Goal: Obtain resource: Obtain resource

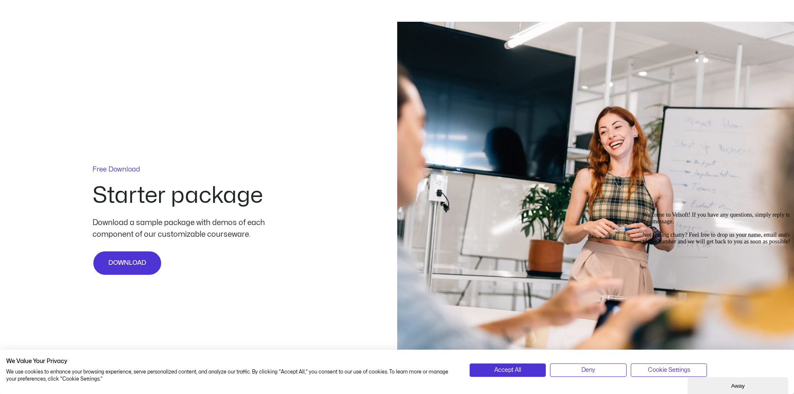
scroll to position [2009, 0]
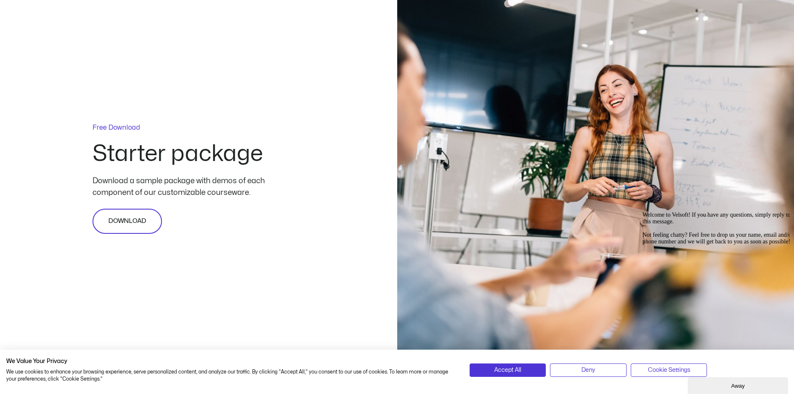
click at [143, 222] on span "DOWNLOAD" at bounding box center [127, 221] width 38 height 10
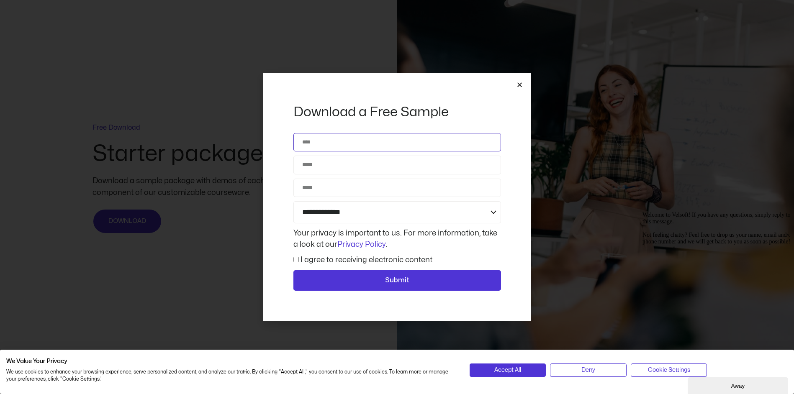
click at [367, 144] on input "Name" at bounding box center [397, 142] width 208 height 18
type input "**********"
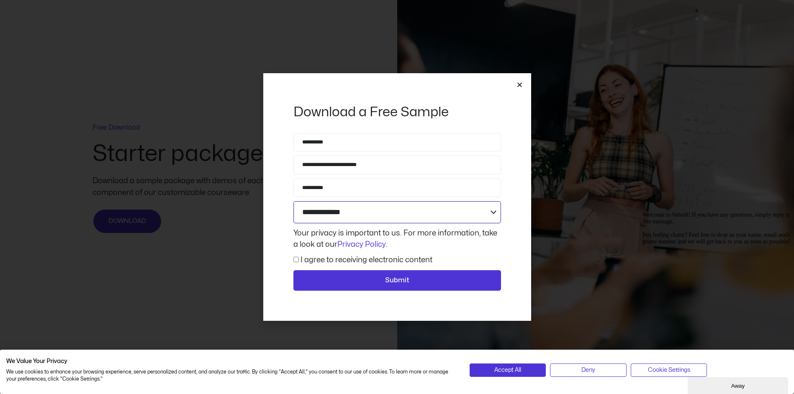
click at [493, 215] on select "**********" at bounding box center [397, 212] width 208 height 22
select select "**********"
click at [293, 201] on select "**********" at bounding box center [397, 212] width 208 height 22
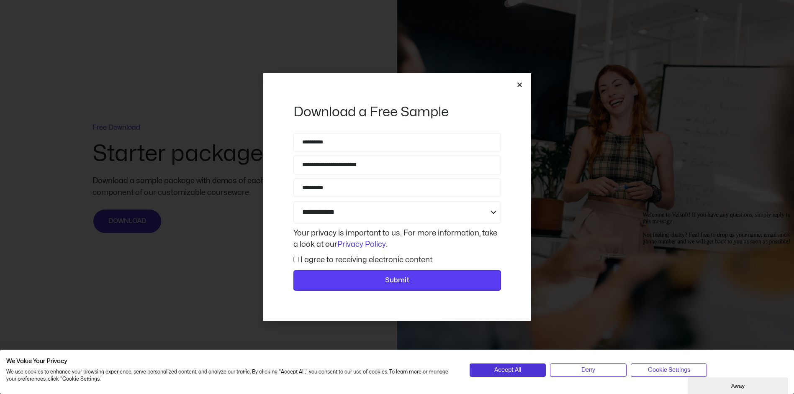
click at [410, 282] on span "Submit" at bounding box center [397, 280] width 186 height 11
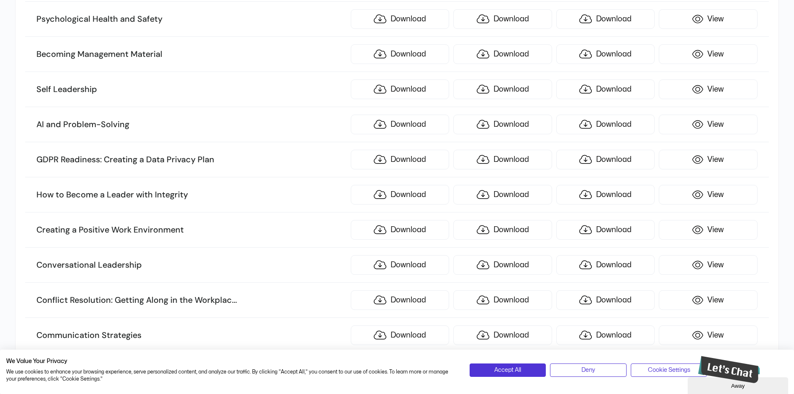
scroll to position [1046, 0]
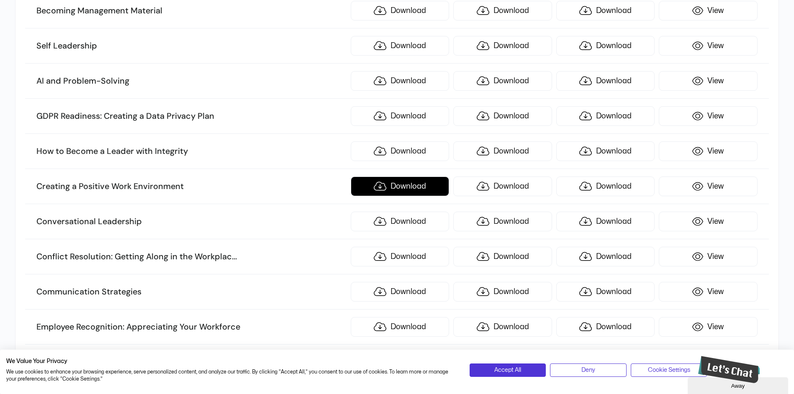
click at [409, 188] on link "Download" at bounding box center [400, 187] width 98 height 20
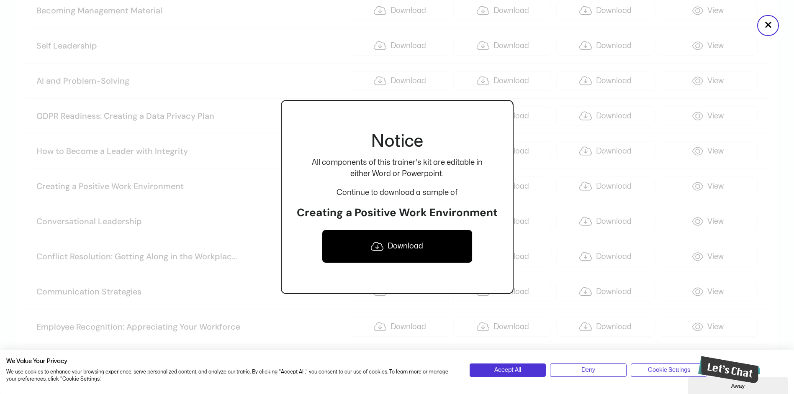
click at [392, 249] on link "Download" at bounding box center [397, 246] width 151 height 33
click at [244, 71] on div at bounding box center [397, 197] width 794 height 394
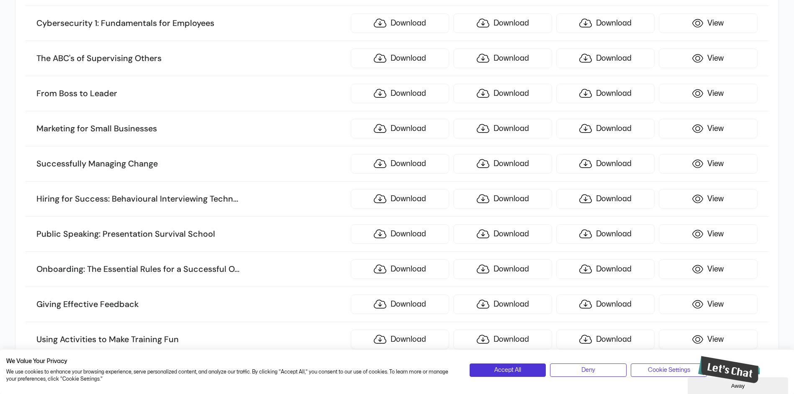
scroll to position [2511, 0]
click at [397, 88] on link "Download" at bounding box center [400, 93] width 98 height 20
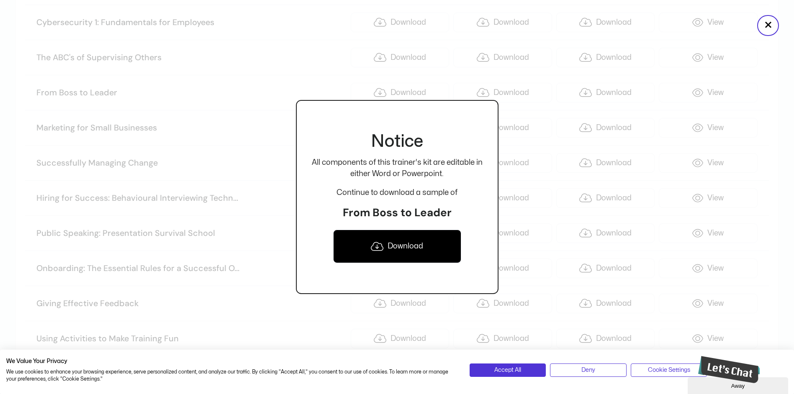
click at [395, 247] on link "Download" at bounding box center [397, 246] width 128 height 33
click at [288, 297] on div at bounding box center [397, 197] width 794 height 394
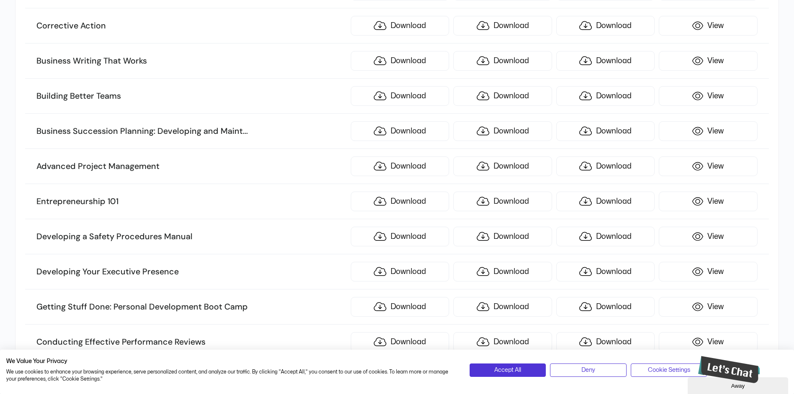
scroll to position [0, 0]
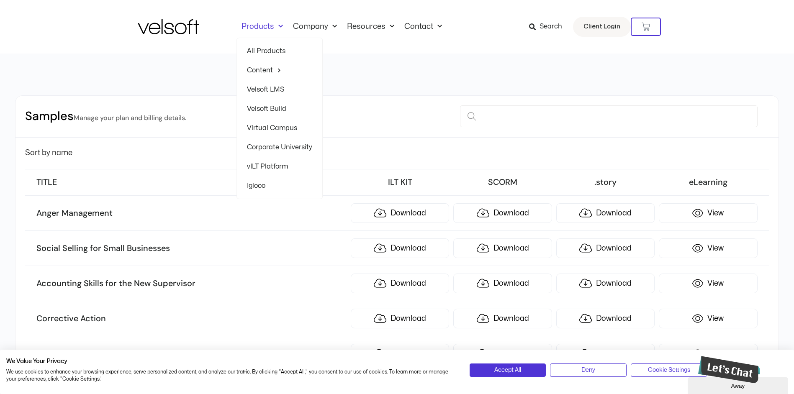
click at [276, 26] on span "Menu" at bounding box center [278, 27] width 9 height 14
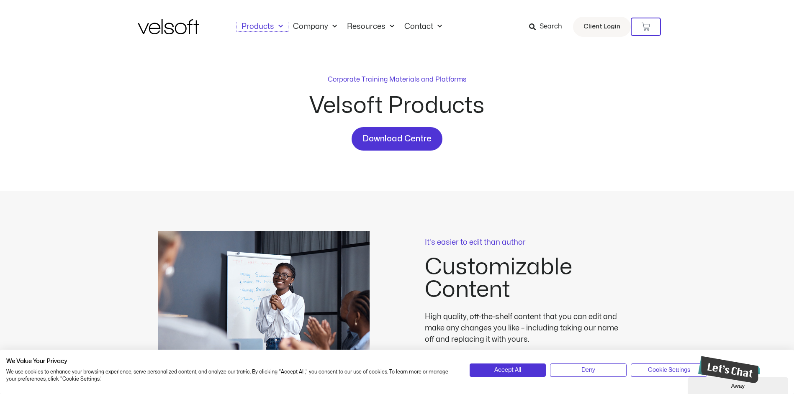
click at [276, 26] on span "Menu" at bounding box center [278, 27] width 9 height 14
click at [702, 162] on div "Corporate Training Materials and Platforms Velsoft Products Download Centre" at bounding box center [397, 122] width 794 height 137
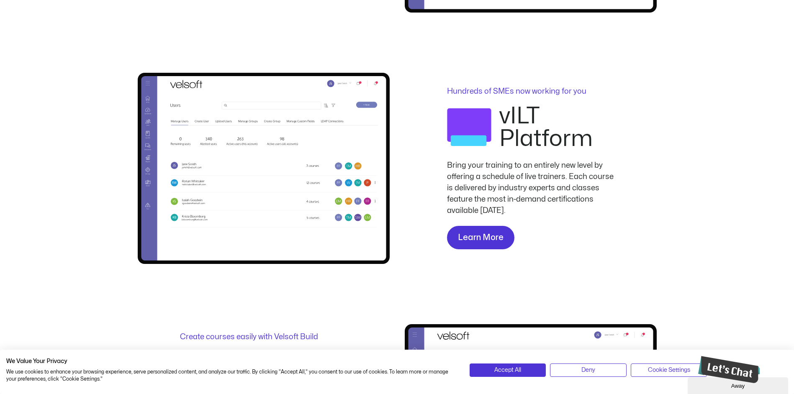
scroll to position [753, 0]
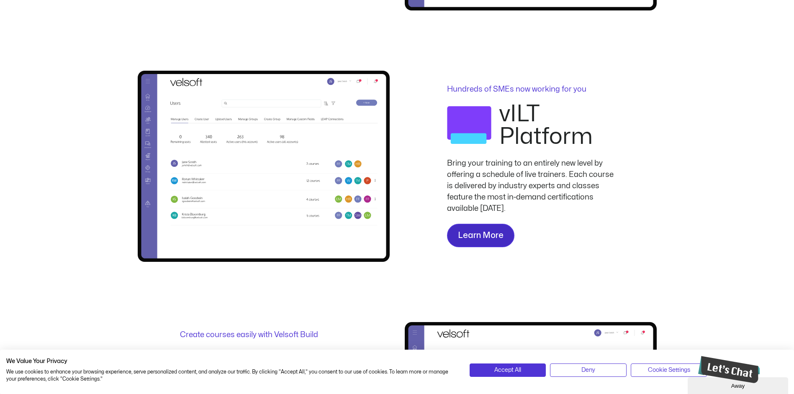
click at [501, 243] on link "Learn More" at bounding box center [480, 235] width 67 height 23
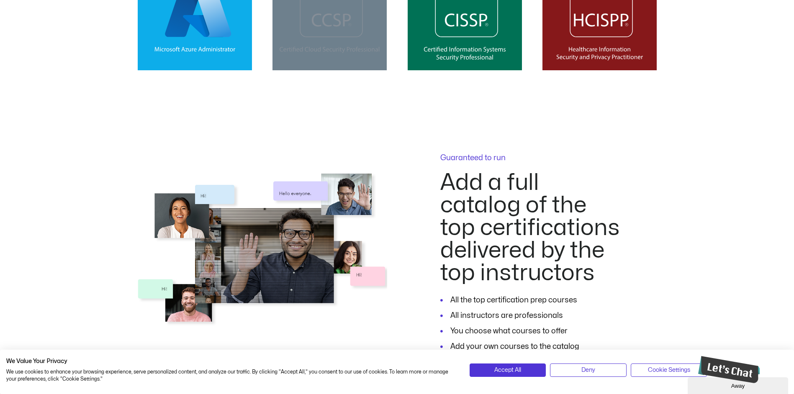
scroll to position [1172, 0]
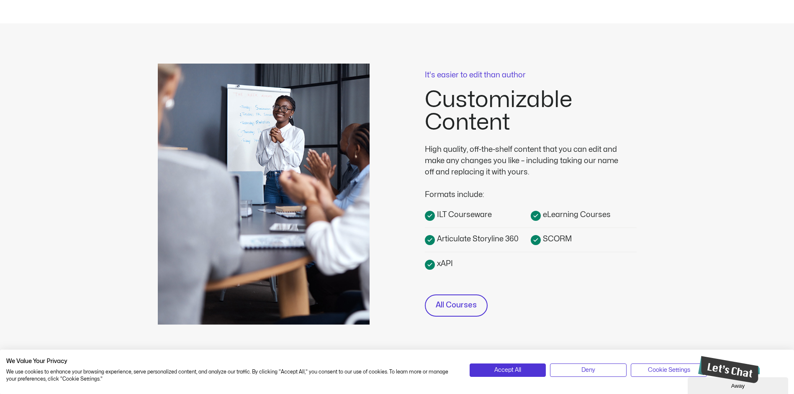
scroll to position [209, 0]
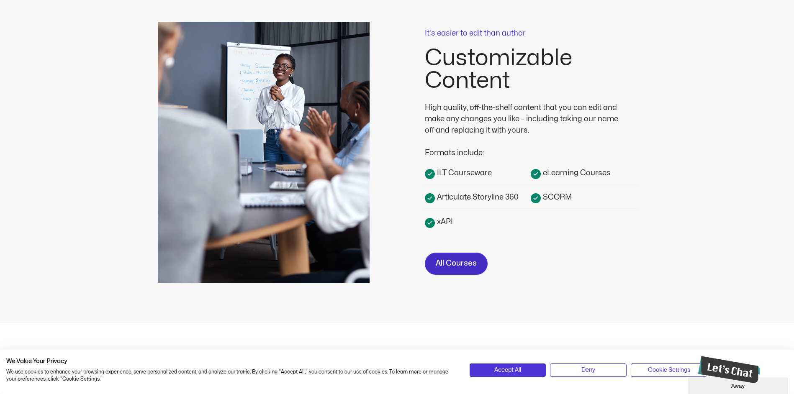
drag, startPoint x: 450, startPoint y: 265, endPoint x: 465, endPoint y: 260, distance: 15.6
click at [450, 265] on span "All Courses" at bounding box center [456, 264] width 41 height 12
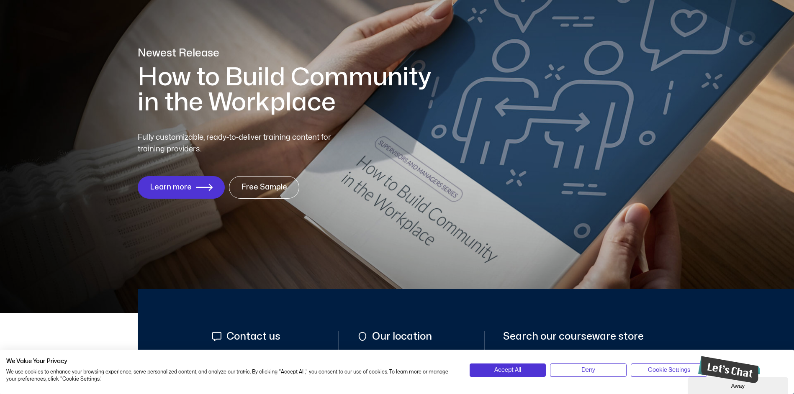
scroll to position [84, 0]
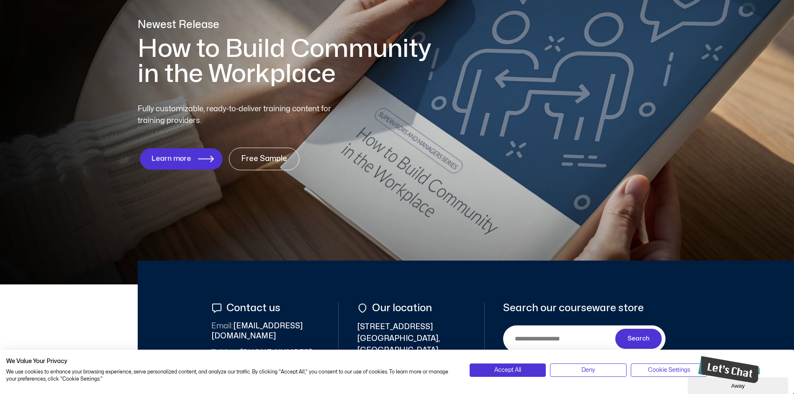
click at [183, 161] on span "Learn more" at bounding box center [171, 159] width 40 height 8
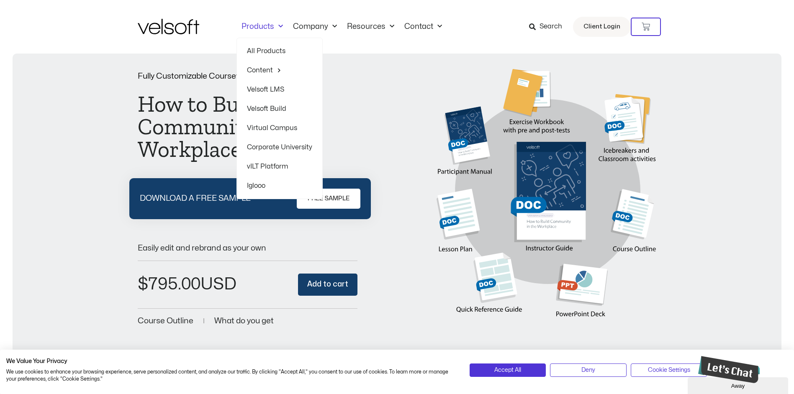
click at [280, 28] on span "Menu" at bounding box center [278, 27] width 9 height 14
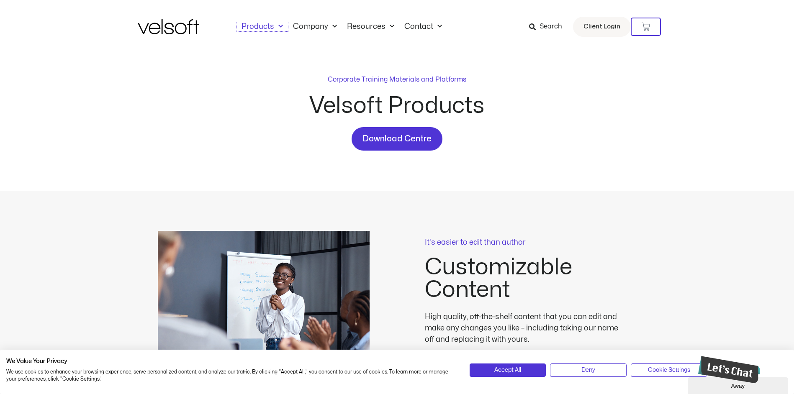
click at [280, 28] on span "Menu" at bounding box center [278, 27] width 9 height 14
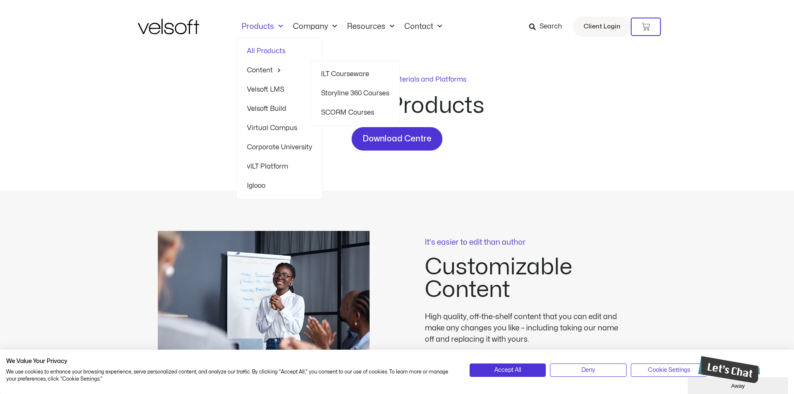
click at [352, 77] on link "ILT Courseware" at bounding box center [355, 73] width 68 height 19
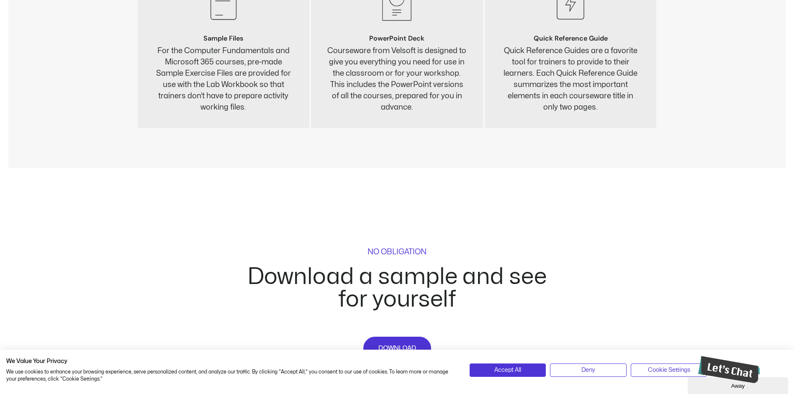
scroll to position [3725, 0]
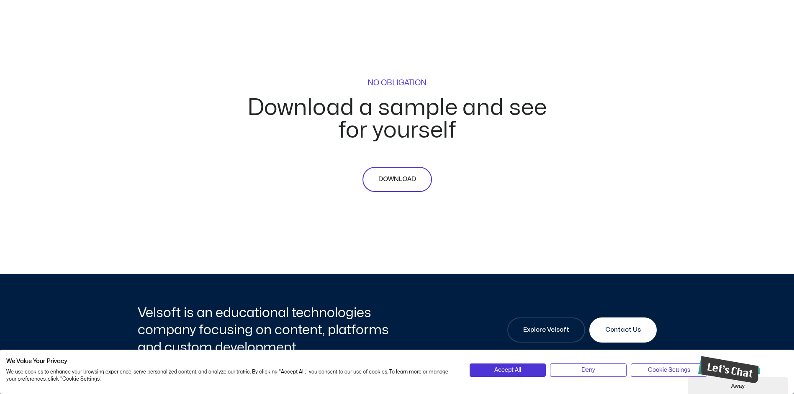
click at [401, 184] on span "DOWNLOAD" at bounding box center [397, 180] width 38 height 10
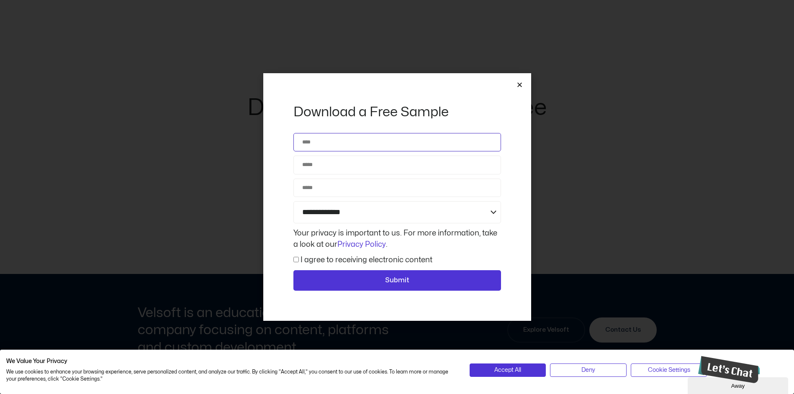
click at [379, 141] on input "Name" at bounding box center [397, 142] width 208 height 18
type input "**********"
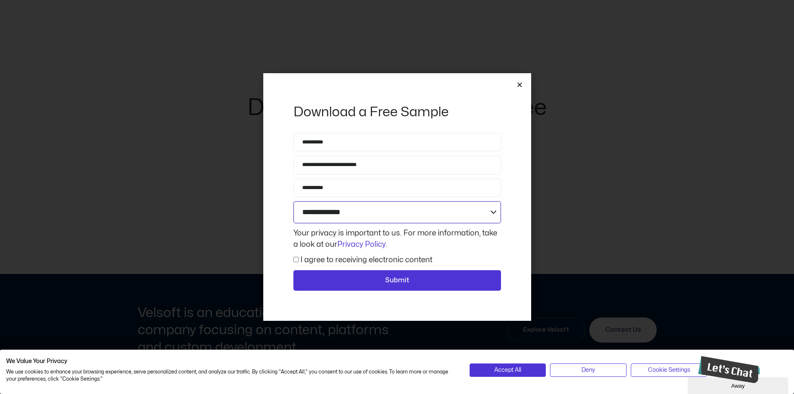
click at [362, 218] on select "**********" at bounding box center [397, 212] width 208 height 22
select select "**********"
click at [293, 201] on select "**********" at bounding box center [397, 212] width 208 height 22
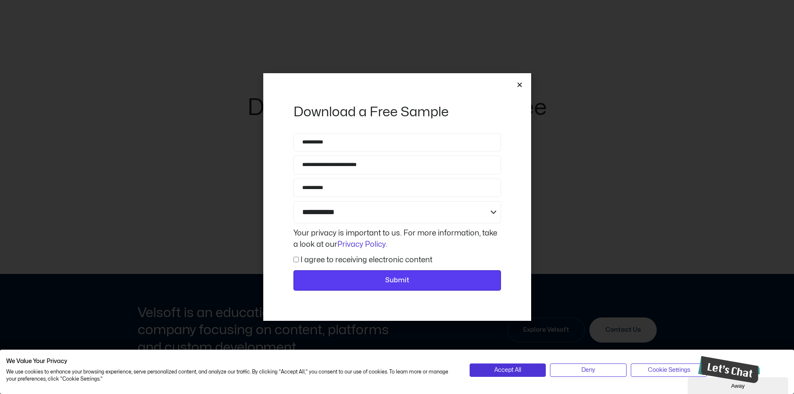
click at [379, 290] on button "Submit" at bounding box center [397, 280] width 208 height 21
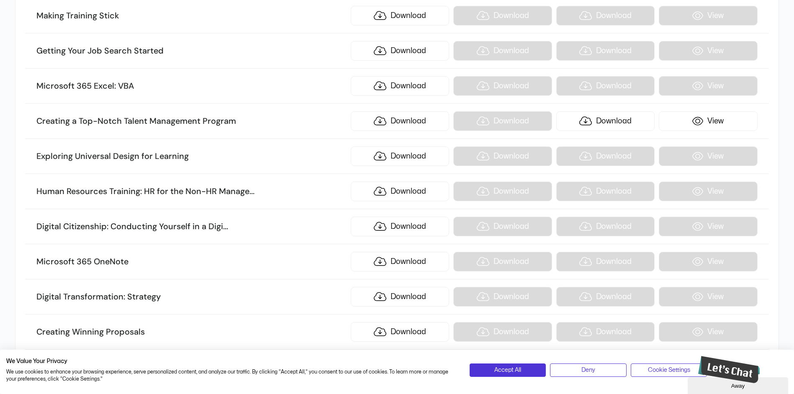
scroll to position [8162, 0]
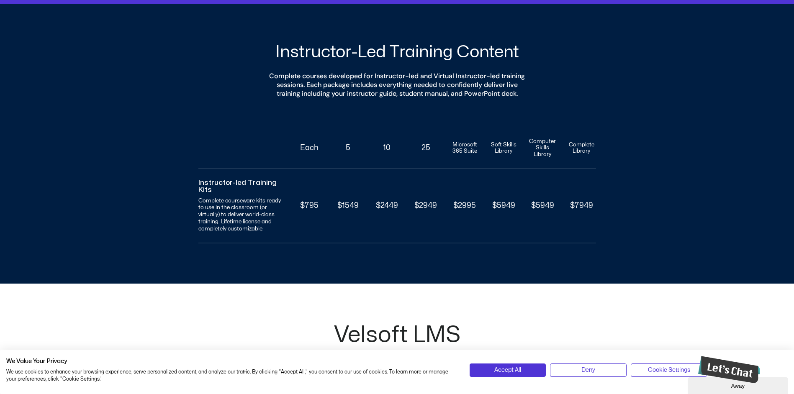
scroll to position [586, 0]
